Goal: Task Accomplishment & Management: Use online tool/utility

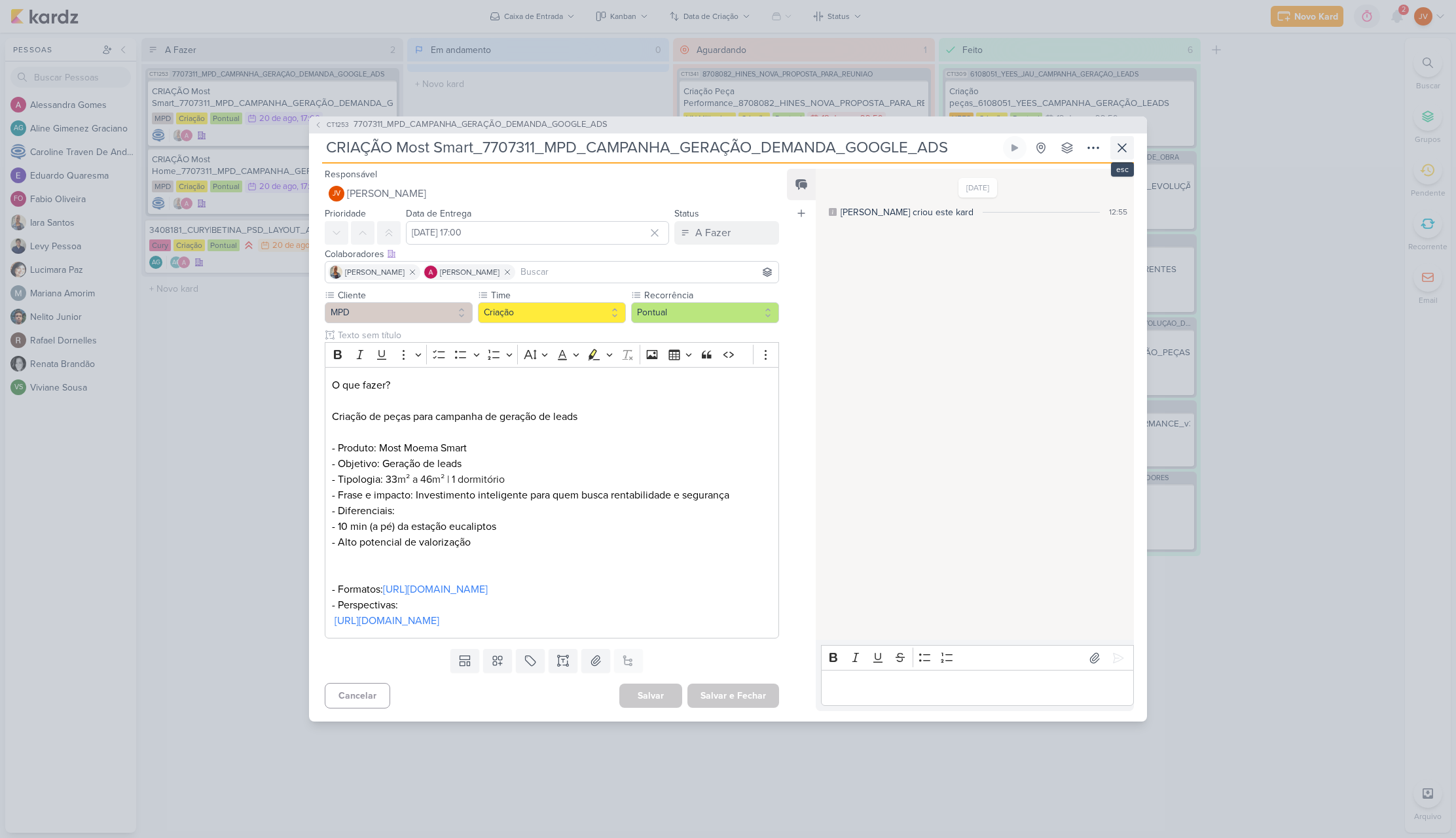
click at [1123, 142] on icon at bounding box center [1121, 147] width 15 height 15
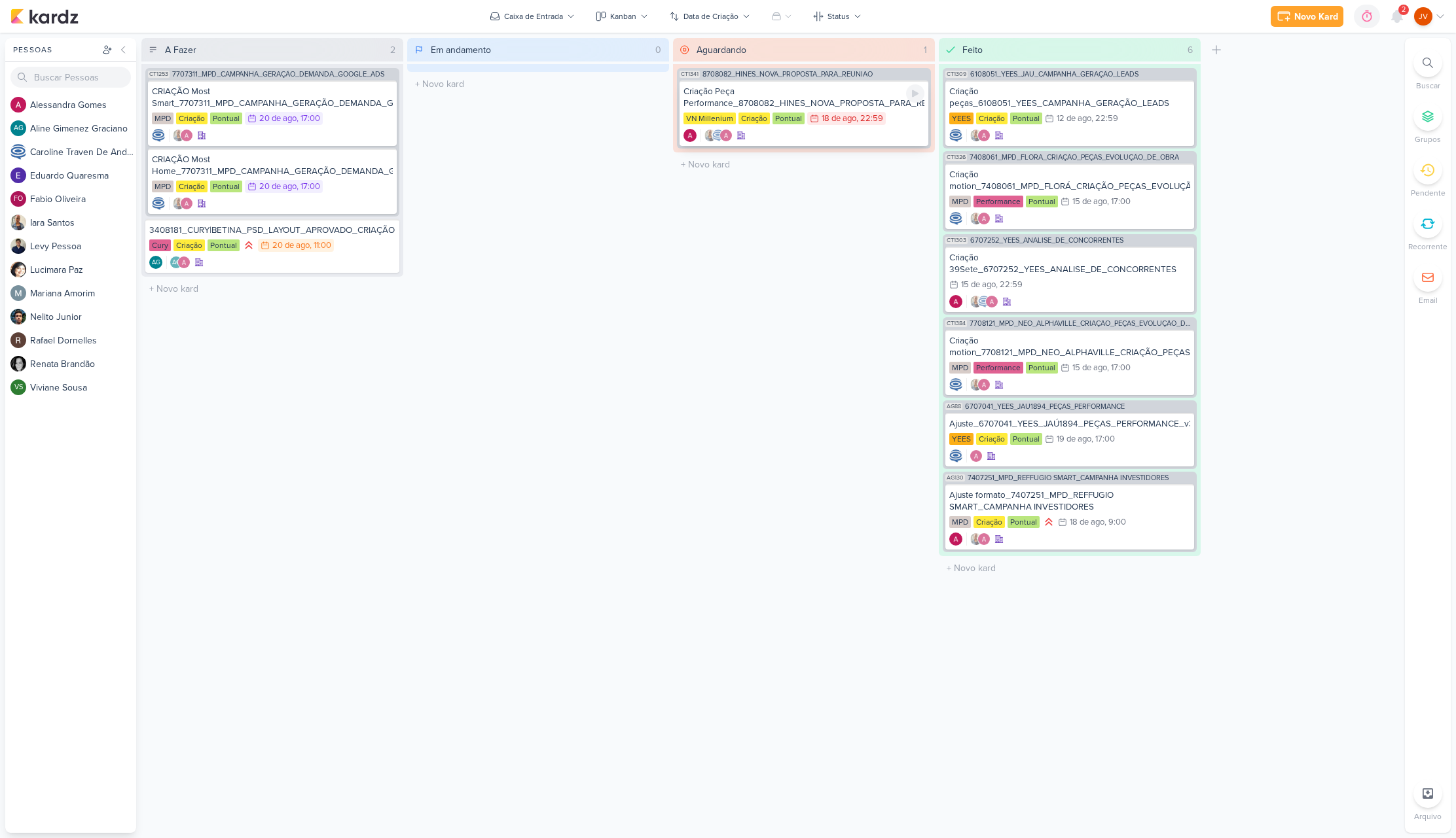
click at [792, 99] on div "Criação Peça Performance_8708082_HINES_NOVA_PROPOSTA_PARA_REUNIAO" at bounding box center [804, 97] width 241 height 24
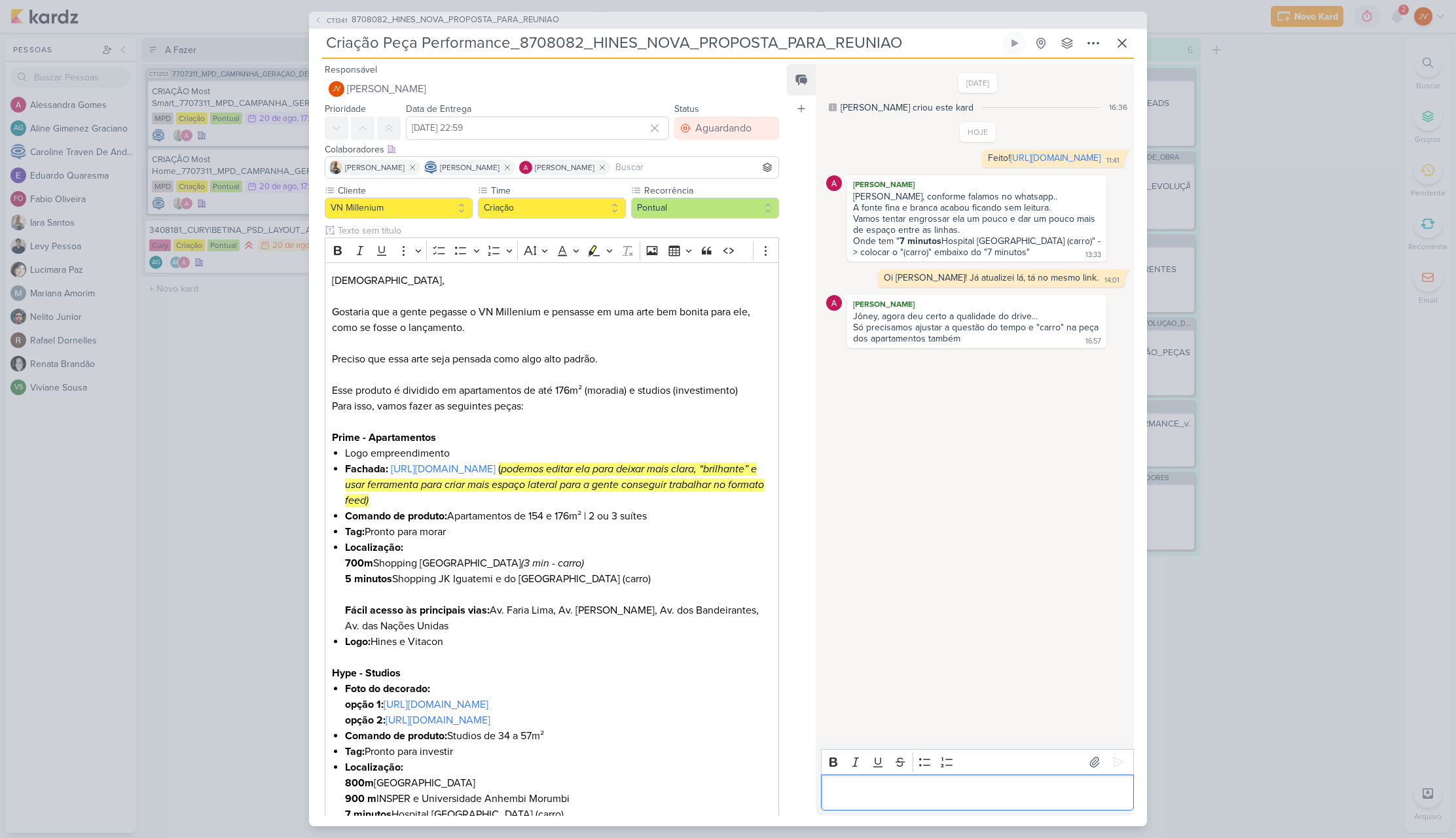
click at [922, 790] on p "Editor editing area: main" at bounding box center [977, 792] width 299 height 15
click at [1118, 761] on icon at bounding box center [1117, 762] width 13 height 13
click at [1233, 730] on div "CT1341 8708082_HINES_NOVA_PROPOSTA_PARA_REUNIAO Criação Peça Performance_870808…" at bounding box center [728, 419] width 1456 height 838
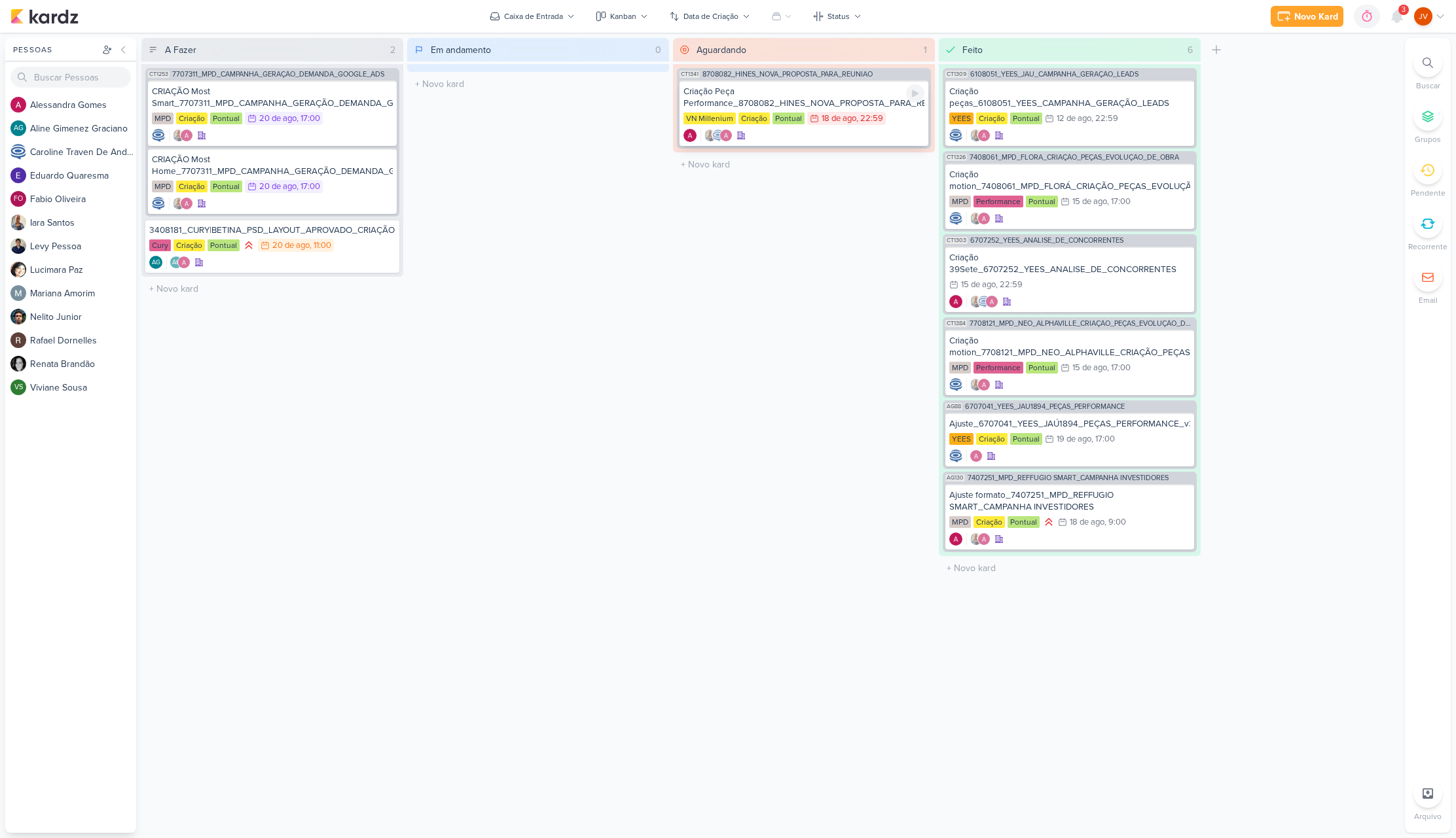
click at [856, 97] on div "Criação Peça Performance_8708082_HINES_NOVA_PROPOSTA_PARA_REUNIAO" at bounding box center [804, 97] width 241 height 24
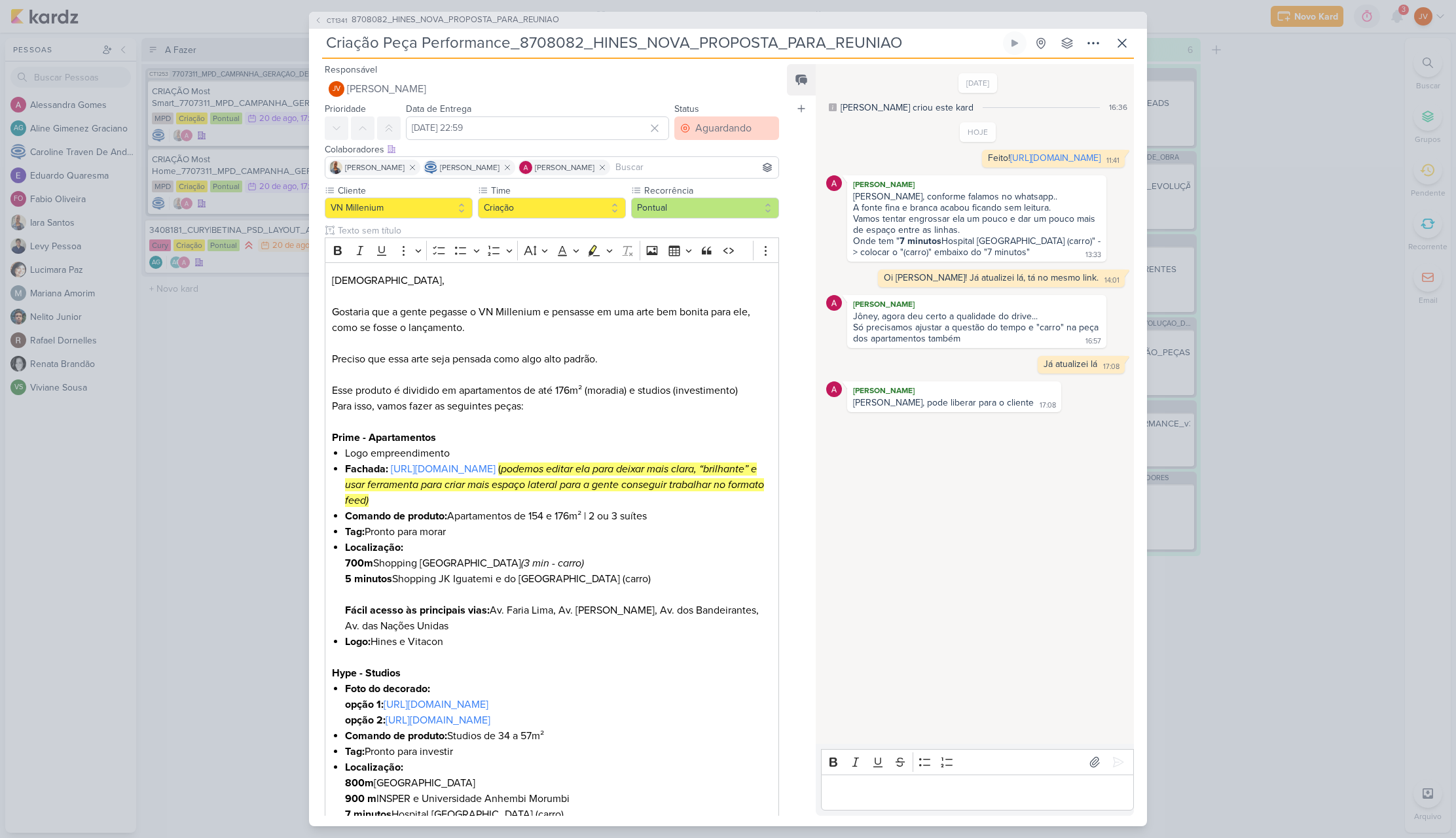
click at [736, 126] on div "Aguardando" at bounding box center [723, 128] width 56 height 15
click at [711, 214] on button "Feito" at bounding box center [719, 223] width 116 height 22
click at [1122, 40] on icon at bounding box center [1121, 43] width 15 height 15
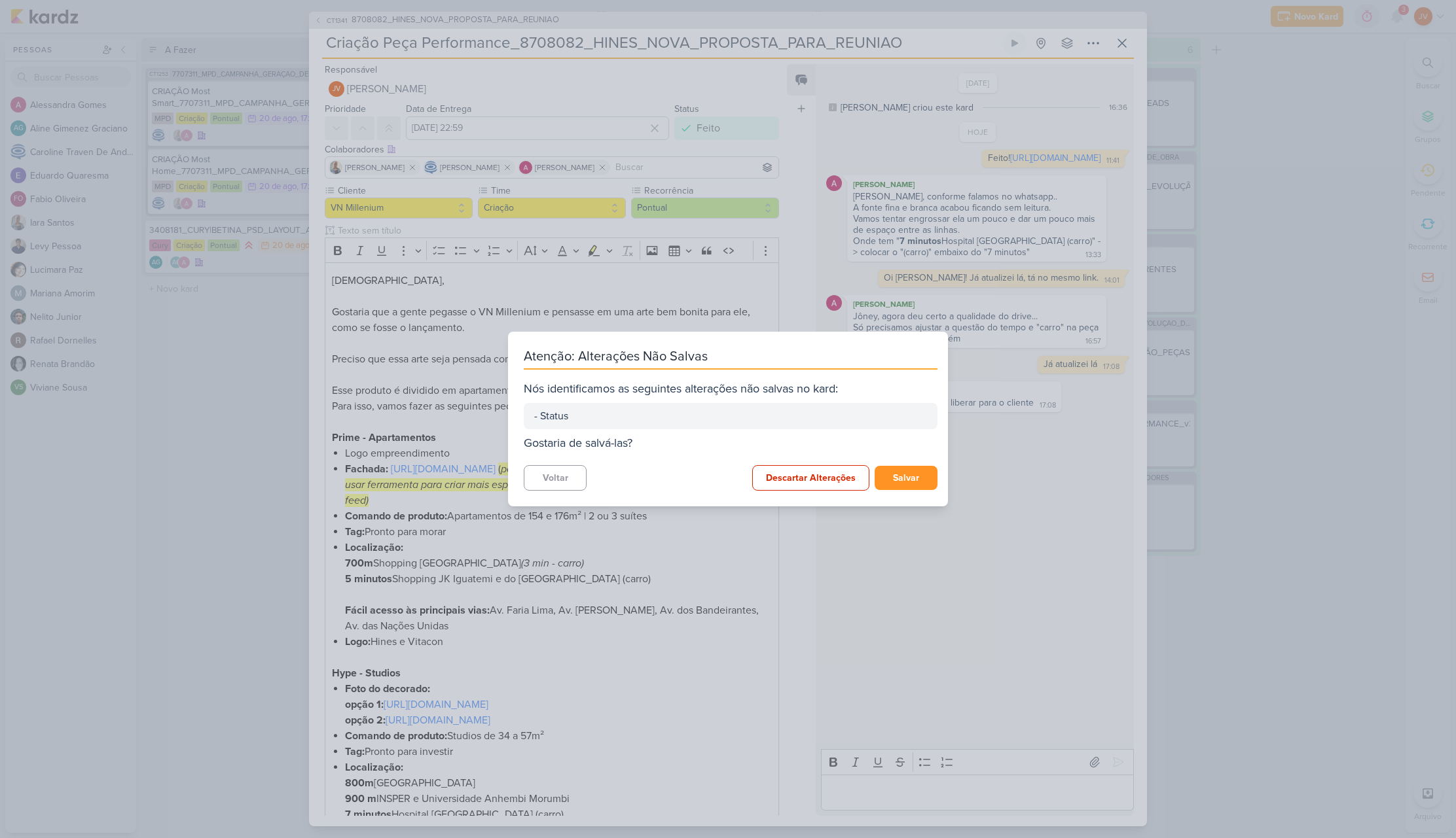
click at [920, 478] on button "Salvar" at bounding box center [905, 478] width 63 height 24
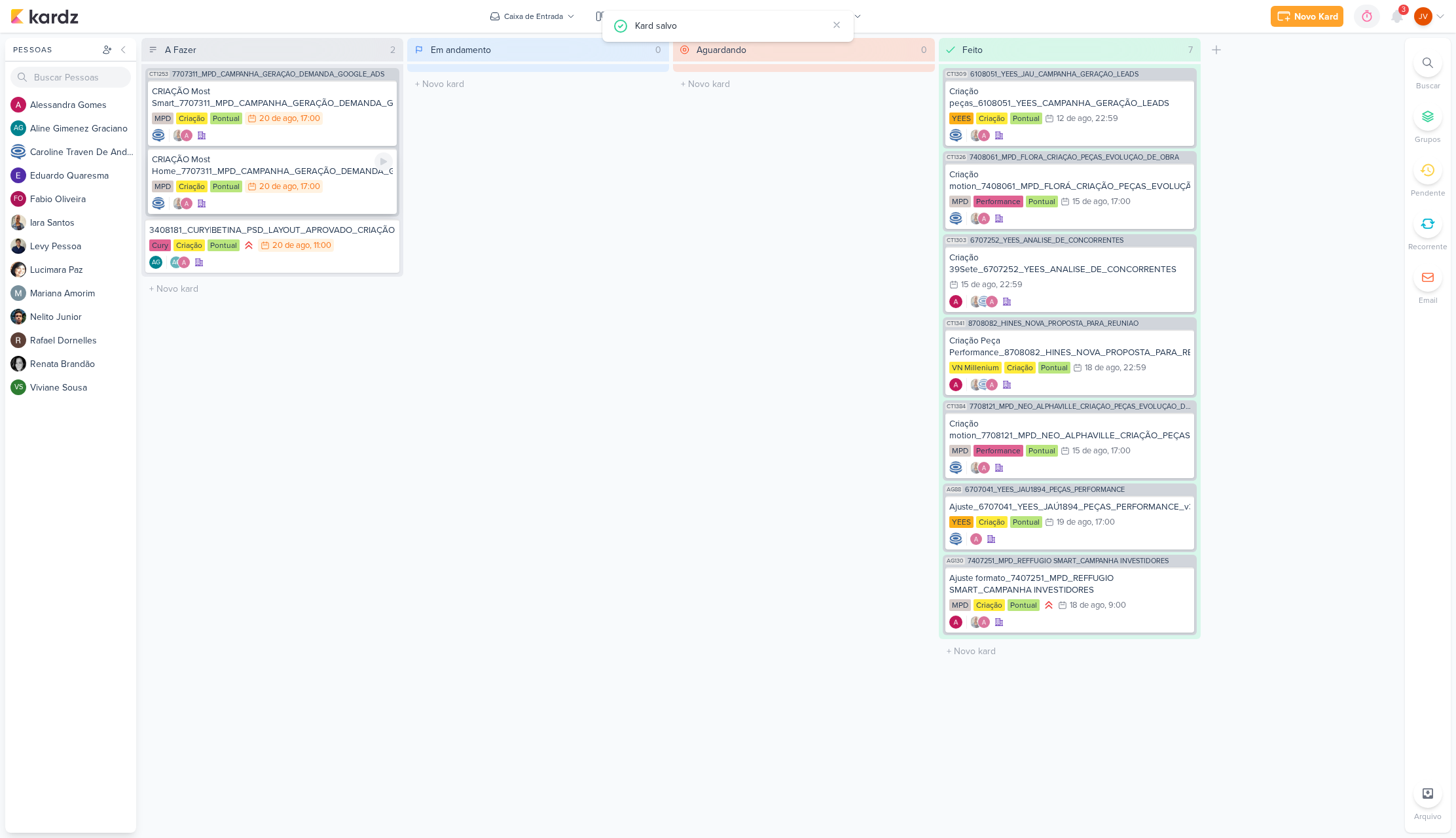
click at [298, 171] on div "CRIAÇÃO Most Home_7707311_MPD_CAMPANHA_GERAÇÃO_DEMANDA_GOOGLE_ADS" at bounding box center [272, 165] width 241 height 24
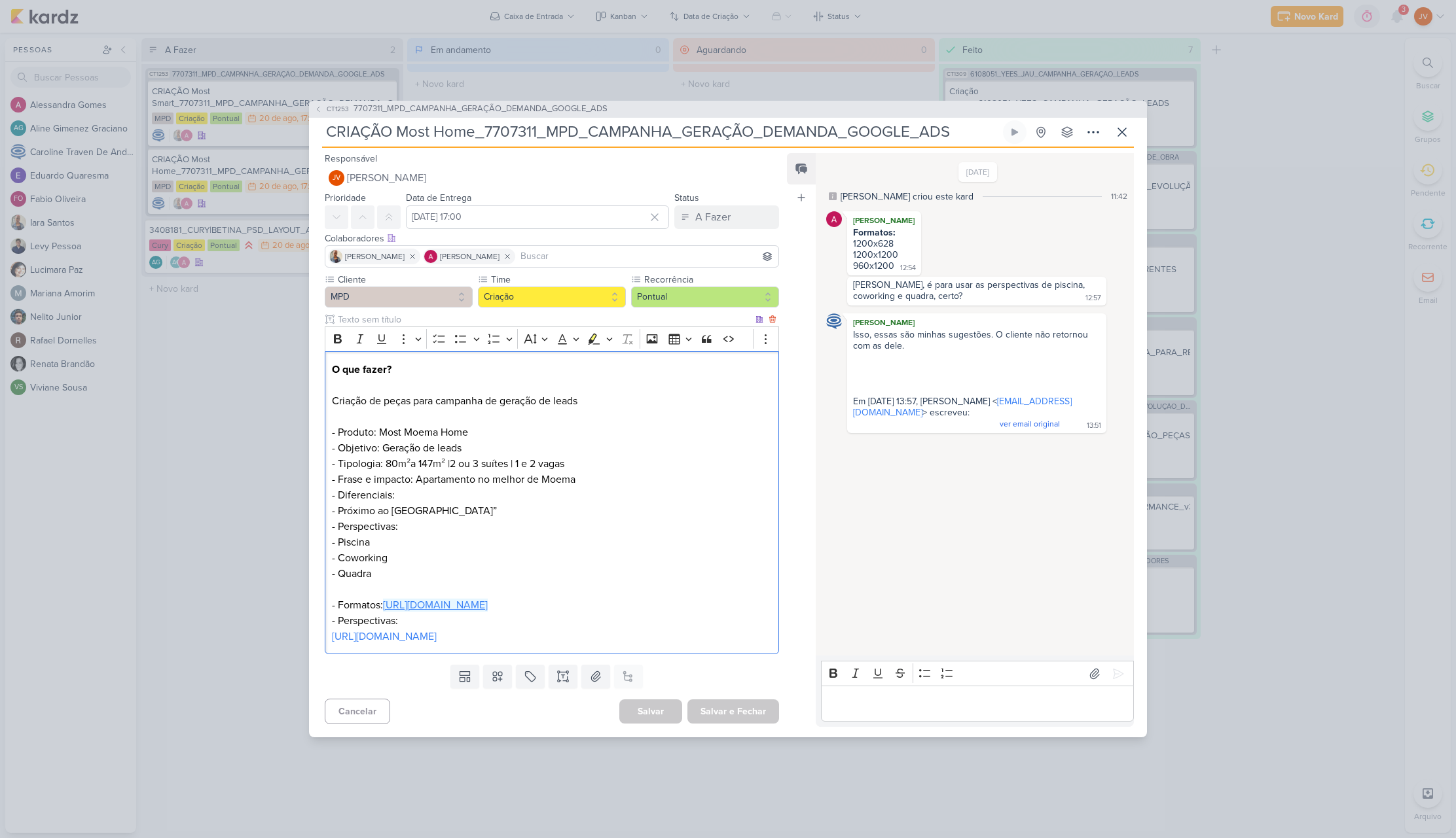
click at [487, 602] on link "[URL][DOMAIN_NAME]" at bounding box center [436, 605] width 105 height 13
